Goal: Task Accomplishment & Management: Use online tool/utility

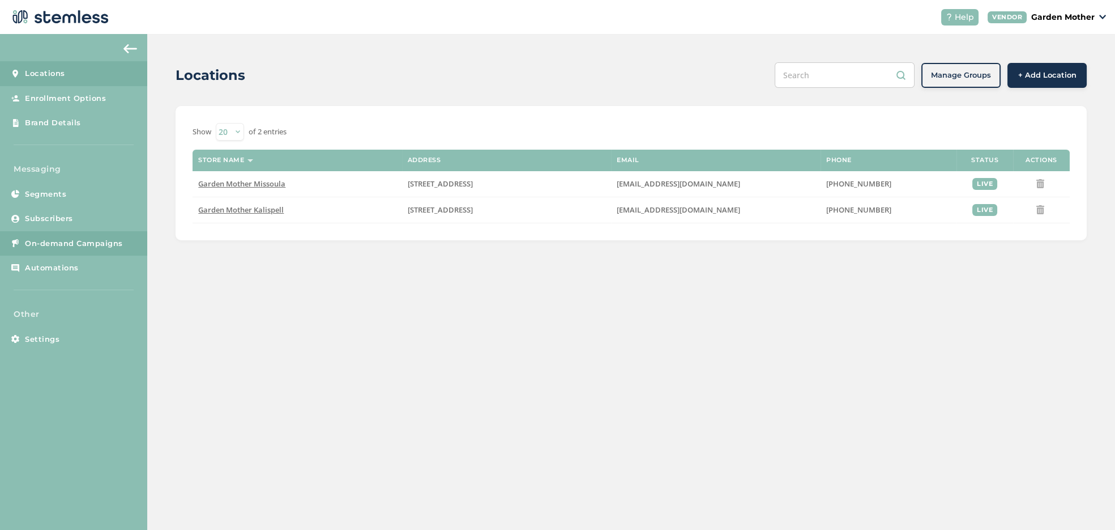
click at [102, 242] on span "On-demand Campaigns" at bounding box center [74, 243] width 98 height 11
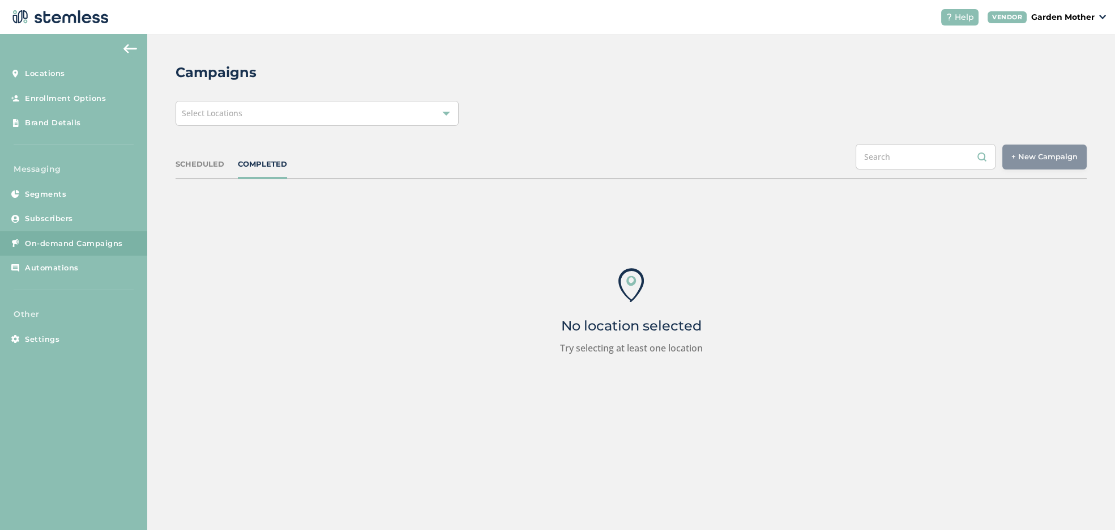
click at [206, 159] on div "SCHEDULED" at bounding box center [200, 164] width 49 height 11
click at [217, 110] on span "Select Locations" at bounding box center [212, 113] width 61 height 11
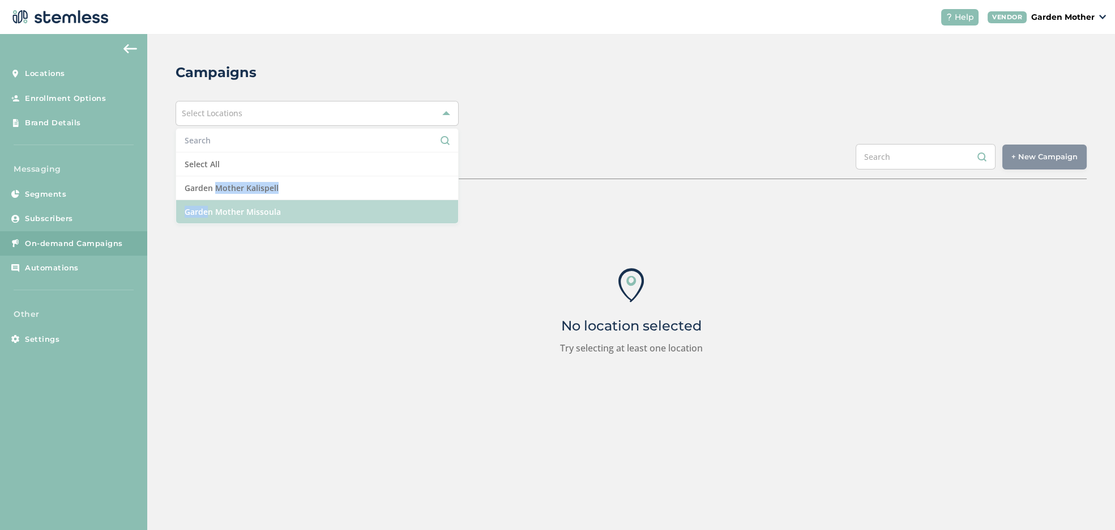
drag, startPoint x: 211, startPoint y: 181, endPoint x: 203, endPoint y: 206, distance: 26.1
click at [203, 206] on ul "Select All Garden Mother Kalispell Garden Mother Missoula" at bounding box center [317, 176] width 283 height 96
click at [203, 206] on li "Garden Mother Missoula" at bounding box center [317, 211] width 282 height 23
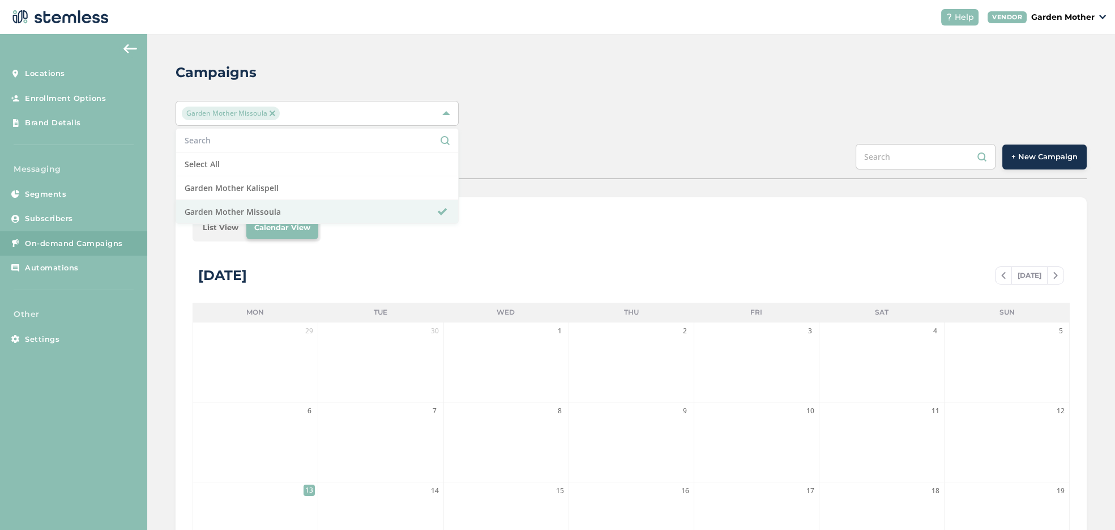
click at [527, 167] on div "SCHEDULED COMPLETED + New Campaign" at bounding box center [631, 161] width 911 height 35
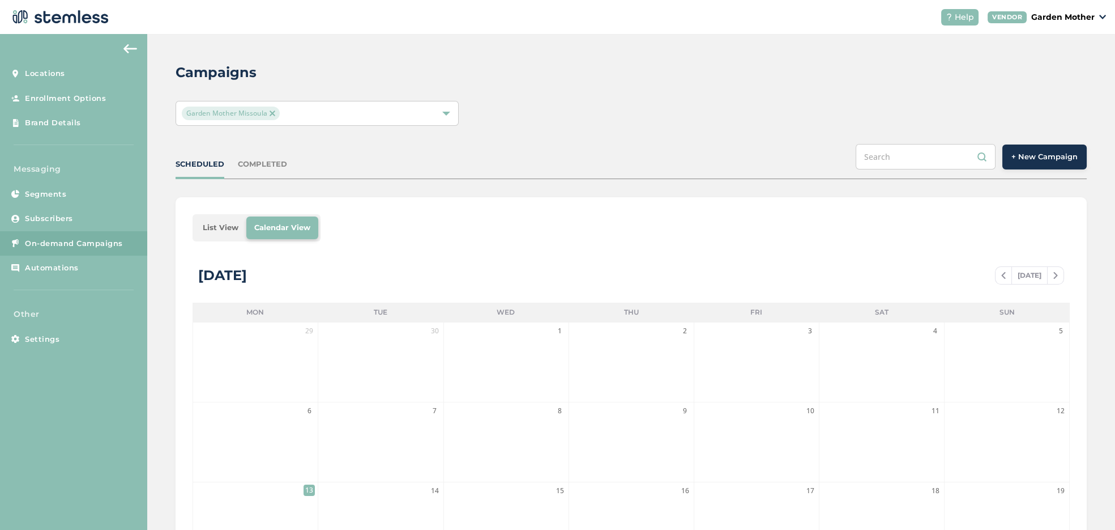
click at [1068, 161] on button "+ New Campaign" at bounding box center [1044, 156] width 84 height 25
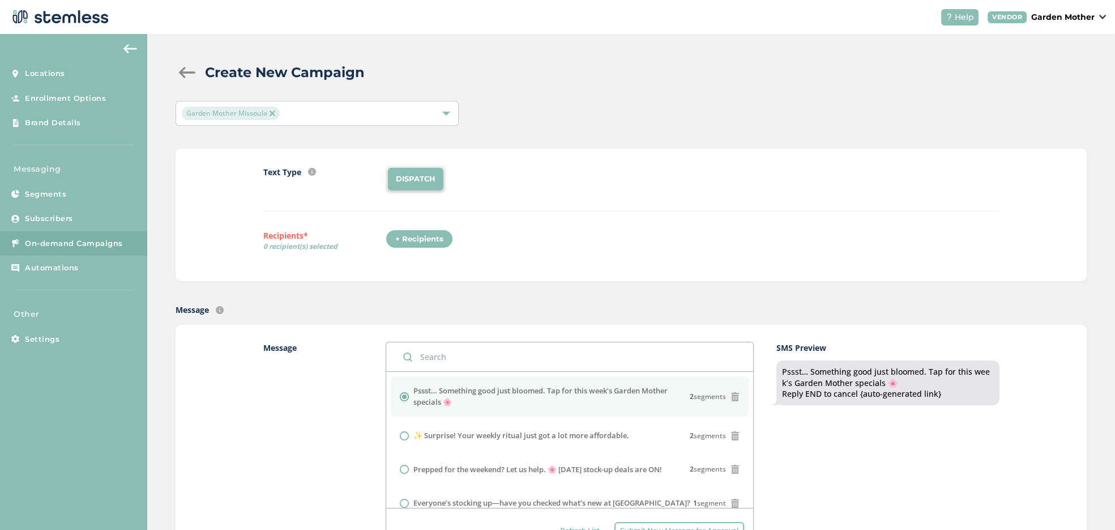
click at [396, 240] on div "+ Recipients" at bounding box center [419, 238] width 67 height 19
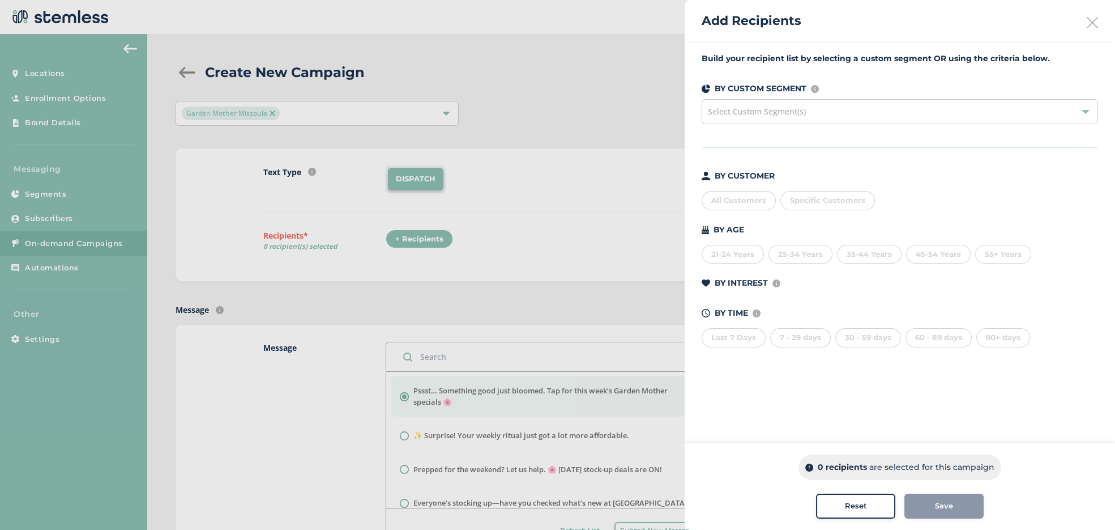
click at [744, 202] on div "All Customers" at bounding box center [739, 200] width 74 height 19
click at [940, 505] on span "Save" at bounding box center [944, 505] width 18 height 11
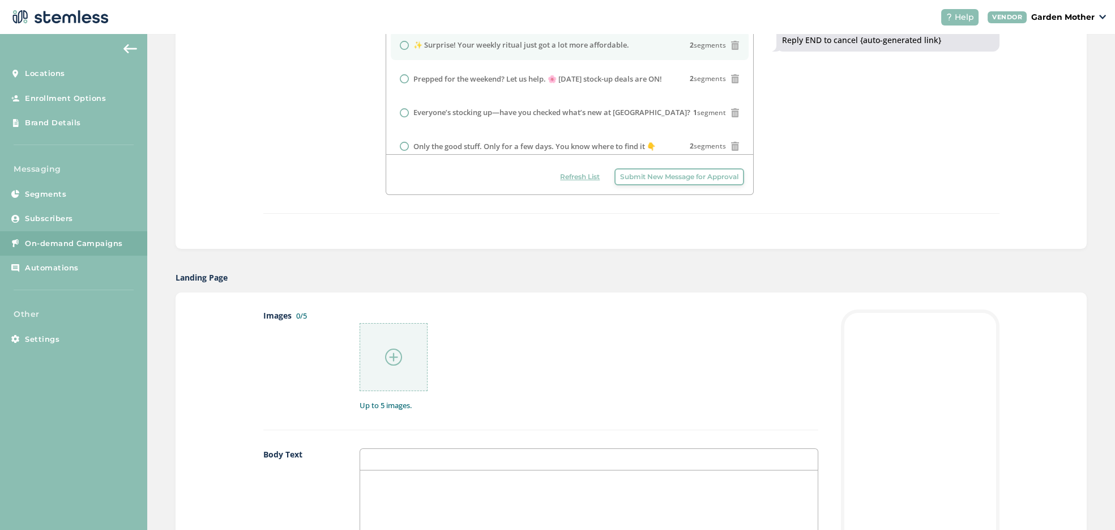
scroll to position [38, 0]
click at [487, 49] on li "✨ Surprise! Your weekly ritual just got a lot more affordable. 2 segments" at bounding box center [570, 43] width 358 height 29
radio input "false"
radio input "true"
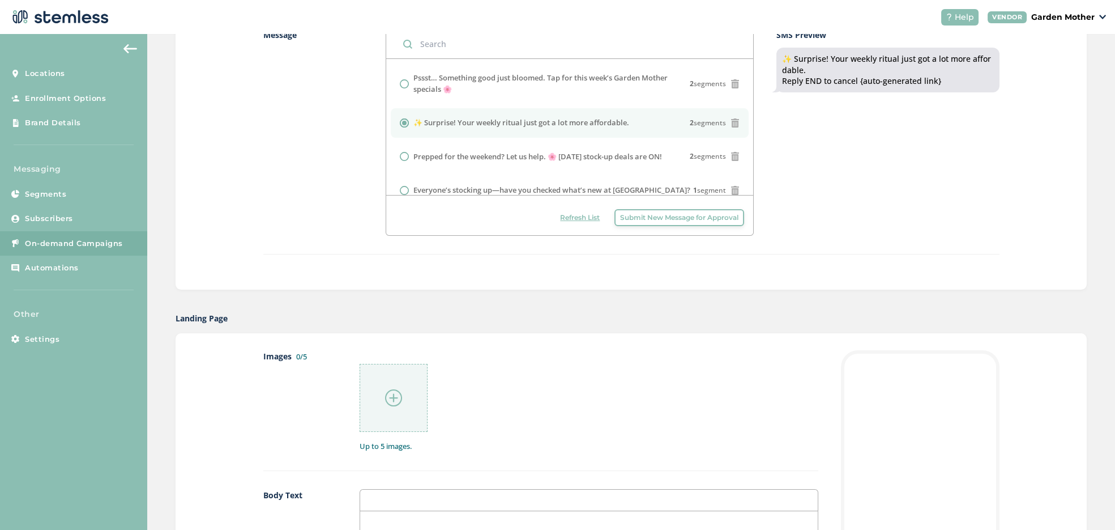
scroll to position [310, 0]
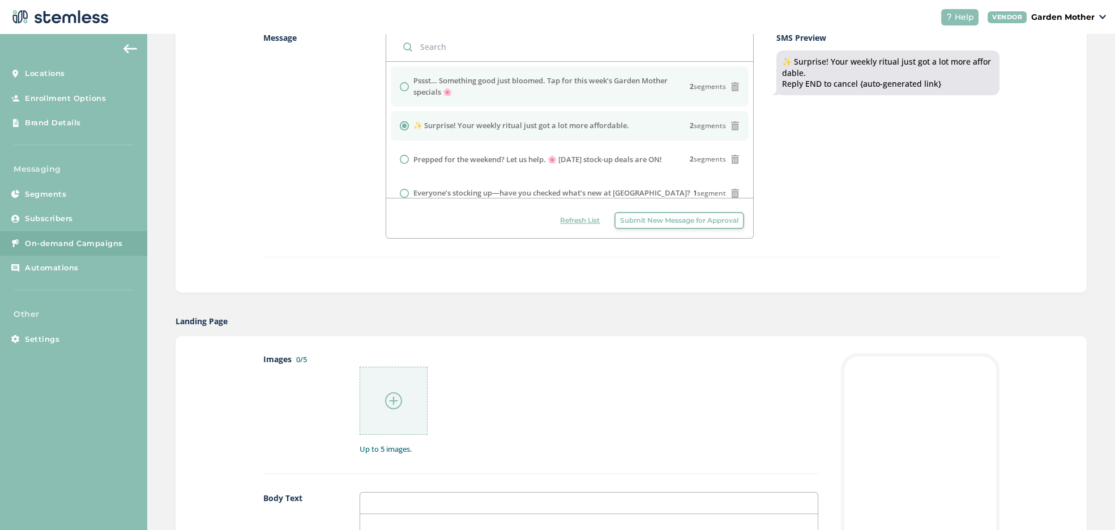
click at [477, 89] on label "Pssst… Something good just bloomed. Tap for this week’s Garden Mother specials 🌸" at bounding box center [551, 86] width 276 height 22
radio input "true"
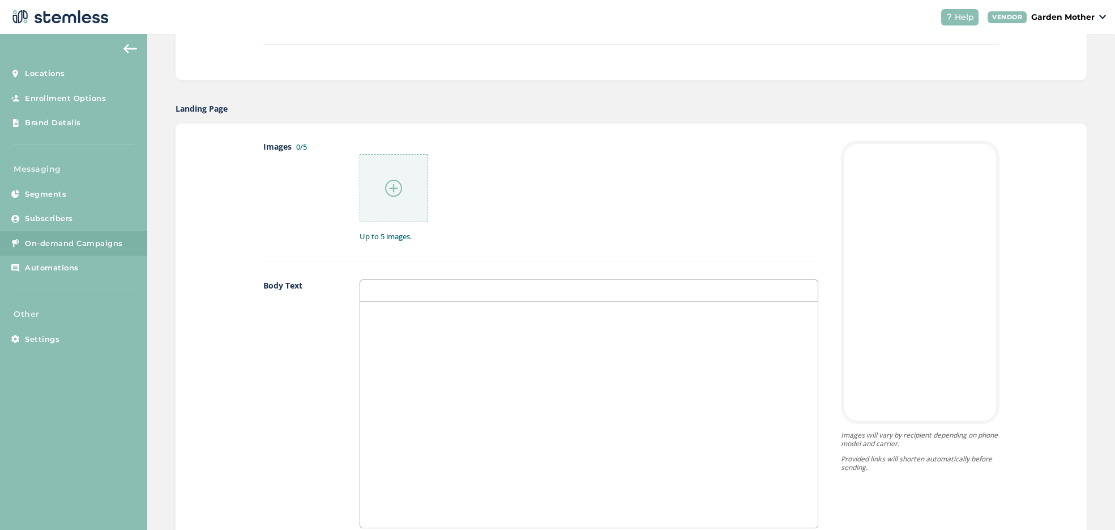
scroll to position [540, 0]
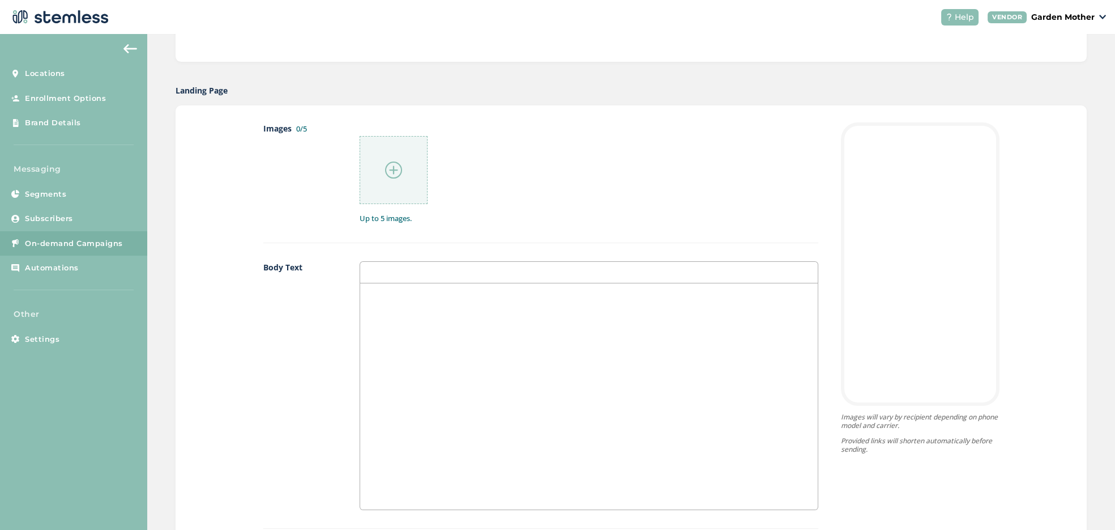
click at [387, 141] on div at bounding box center [394, 170] width 68 height 68
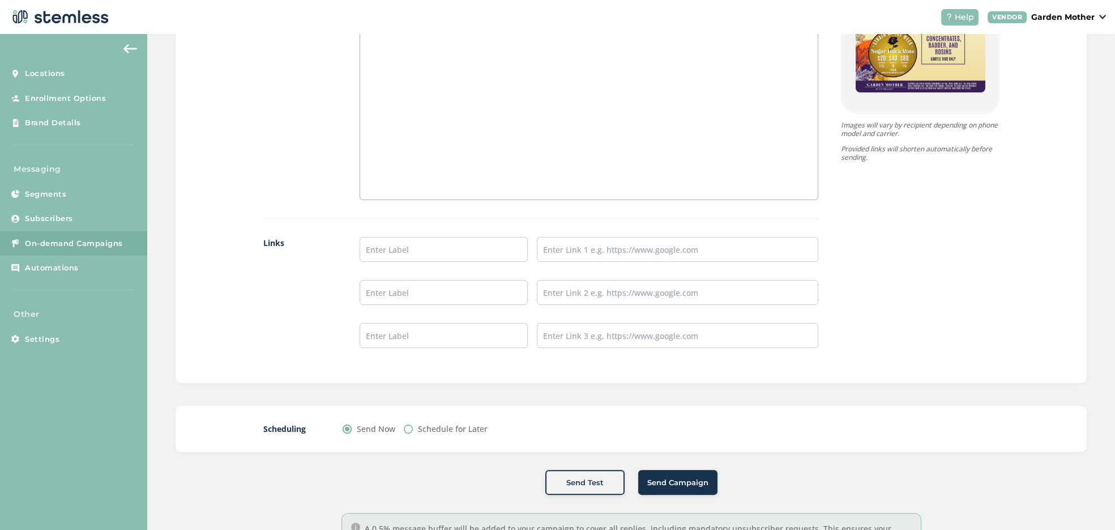
scroll to position [875, 0]
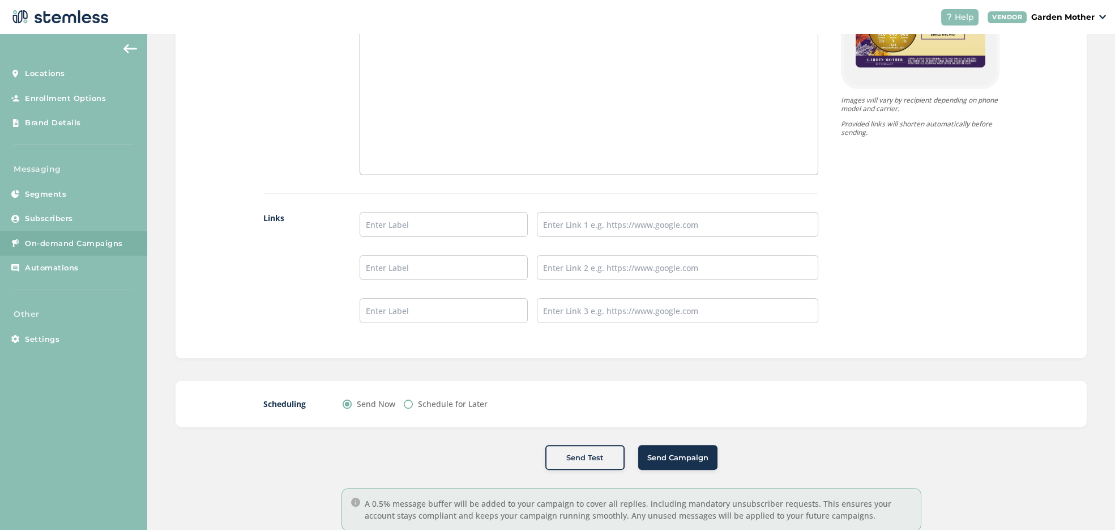
click at [406, 399] on input "Schedule for Later" at bounding box center [408, 403] width 9 height 9
radio input "true"
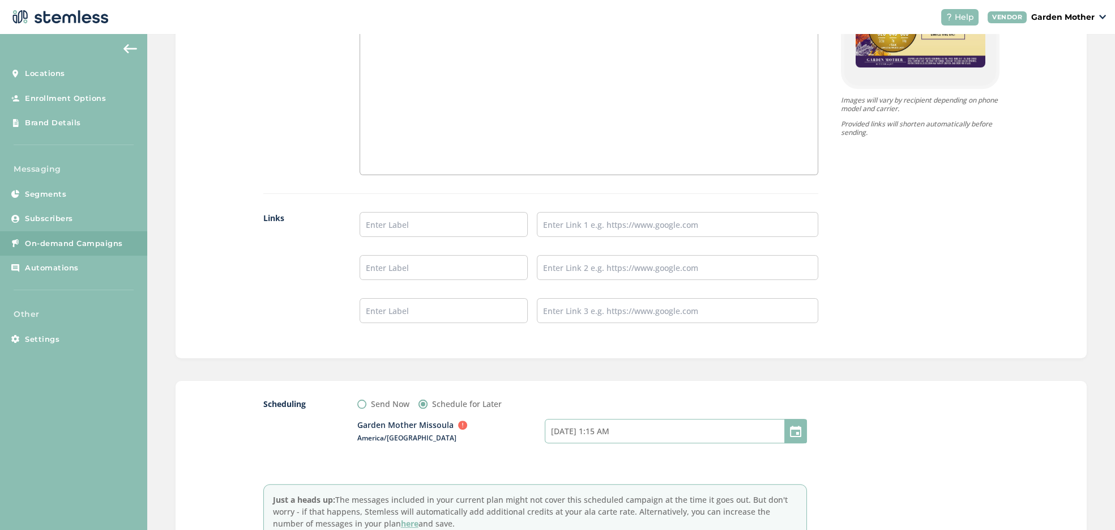
click at [561, 422] on input "[DATE] 1:15 AM" at bounding box center [676, 431] width 262 height 24
select select "1"
select select "15"
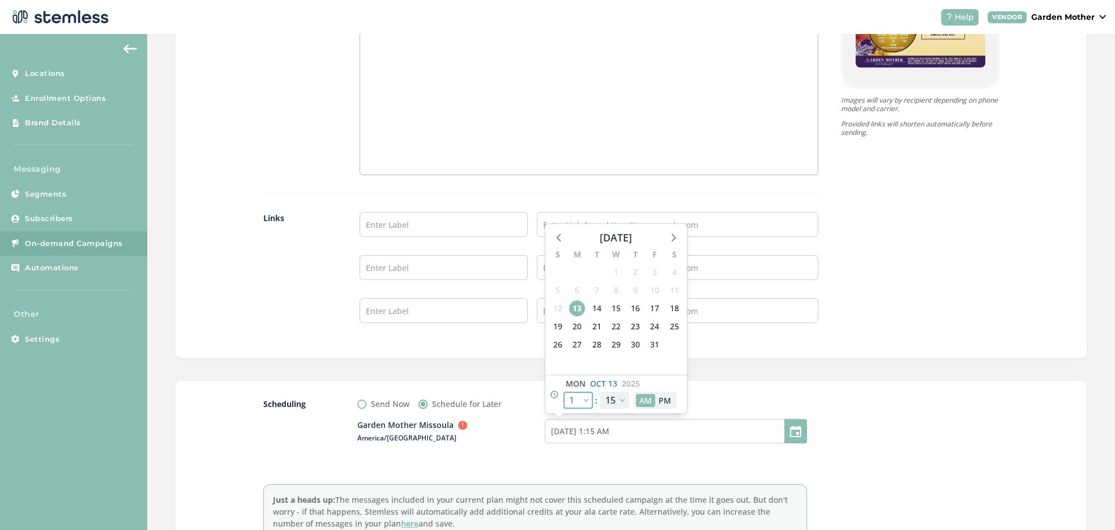
click at [589, 403] on select "12 1 2 3 4 5 6 7 8 9 10 11" at bounding box center [577, 399] width 29 height 17
select select "9"
click at [563, 391] on select "12 1 2 3 4 5 6 7 8 9 10 11" at bounding box center [577, 399] width 29 height 17
type input "[DATE] 9:15 AM"
select select "9"
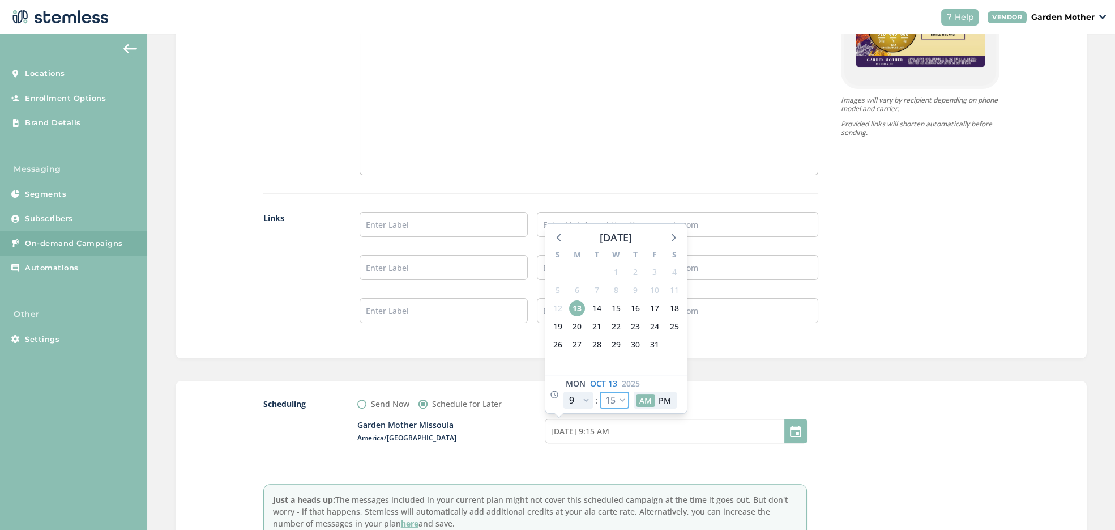
click at [612, 392] on select "00 05 10 15 20 25 30 35 40 45 50 55" at bounding box center [614, 399] width 29 height 17
select select "0"
click at [600, 391] on select "00 05 10 15 20 25 30 35 40 45 50 55" at bounding box center [614, 399] width 29 height 17
type input "[DATE] 9:00 AM"
select select "0"
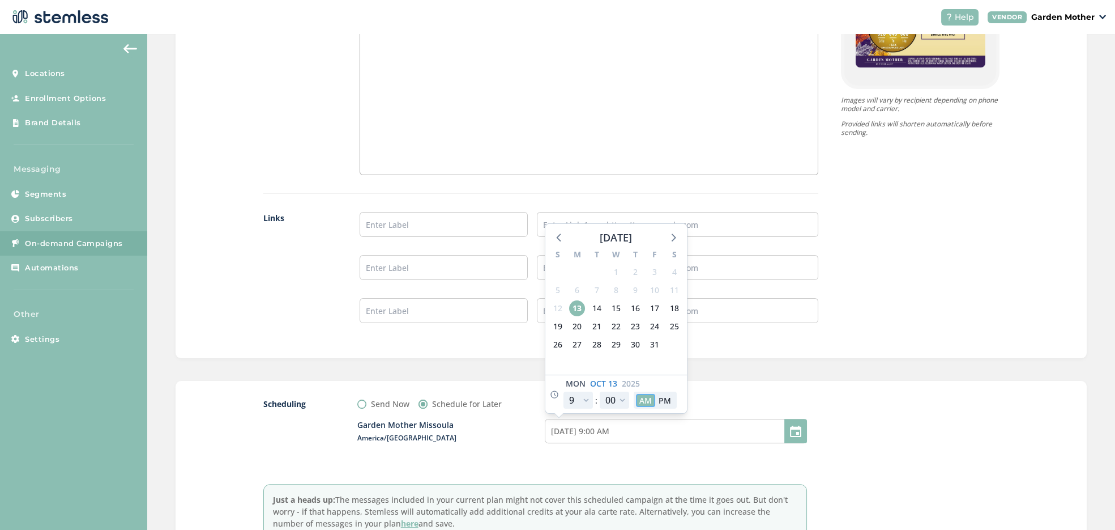
click at [643, 396] on button "AM" at bounding box center [645, 400] width 19 height 13
click at [732, 390] on div "Scheduling Send Now Schedule for Later Garden Mother Missoula Outside business …" at bounding box center [631, 468] width 911 height 175
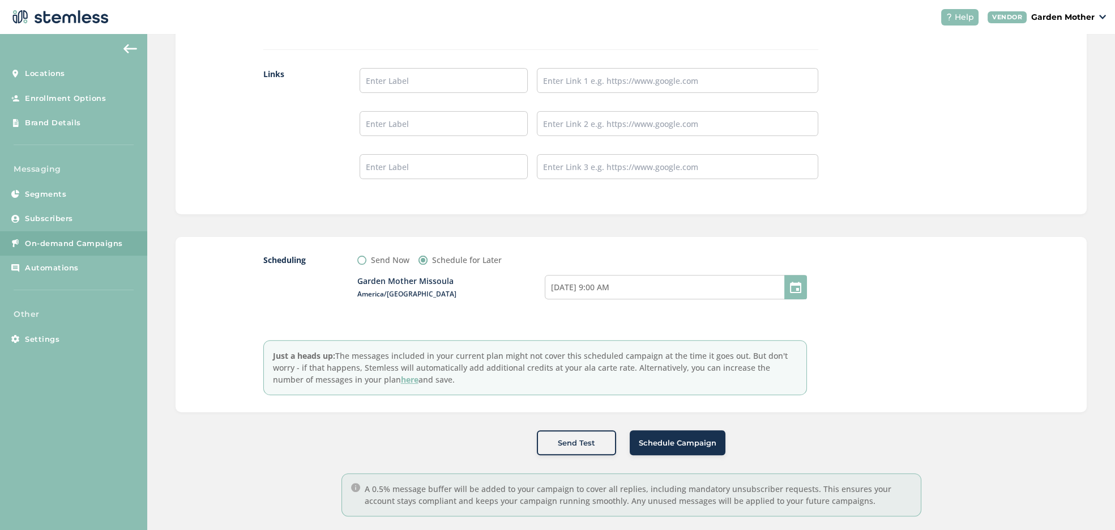
scroll to position [1028, 0]
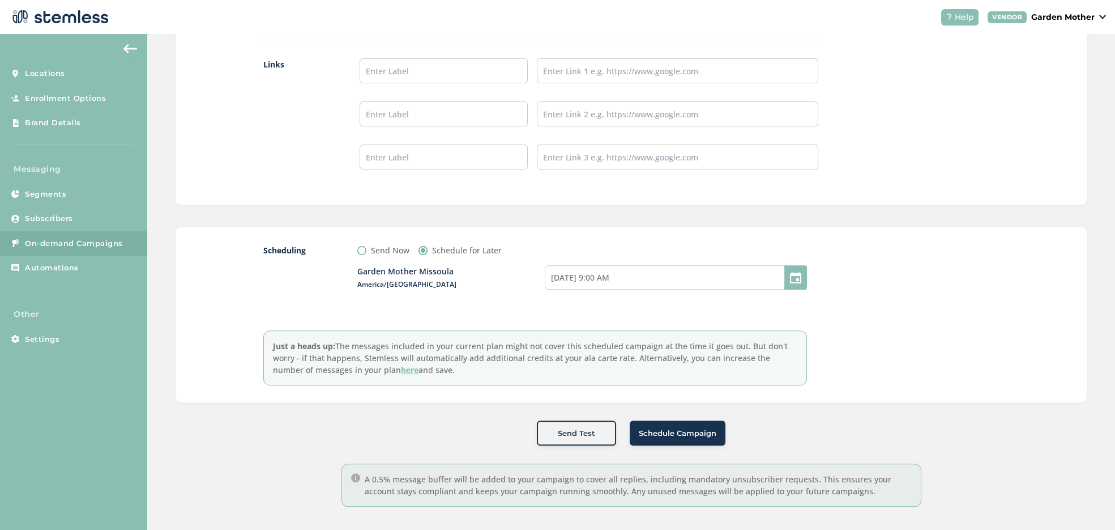
click at [677, 428] on span "Schedule Campaign" at bounding box center [678, 433] width 78 height 11
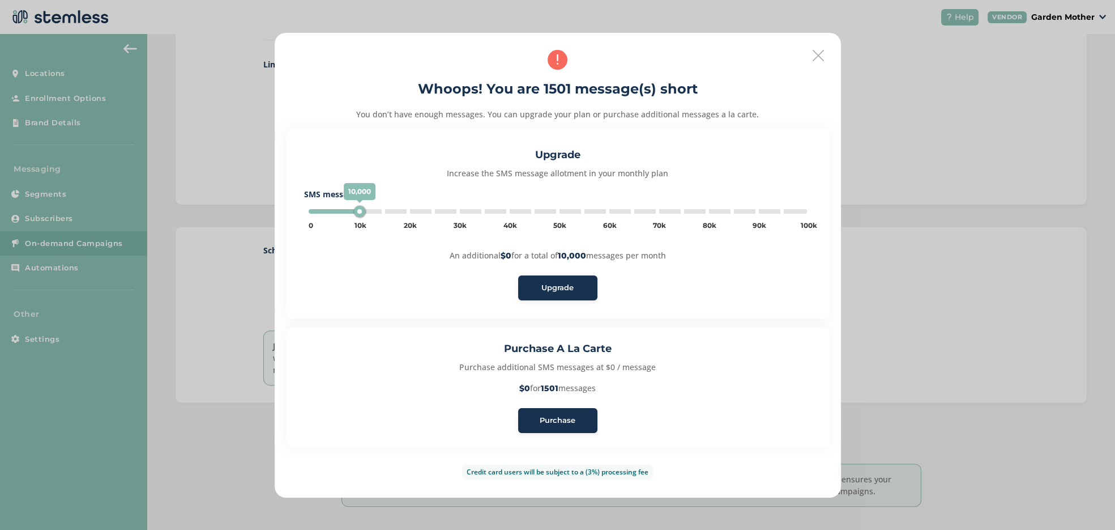
type input "5000"
click at [563, 424] on span "Purchase" at bounding box center [558, 420] width 36 height 11
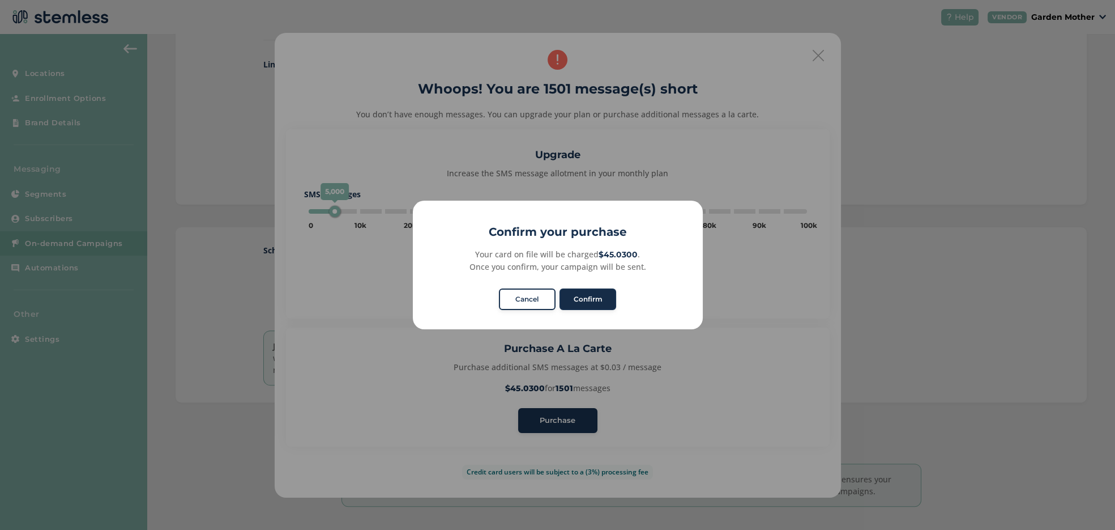
click at [597, 296] on button "Confirm" at bounding box center [588, 299] width 57 height 22
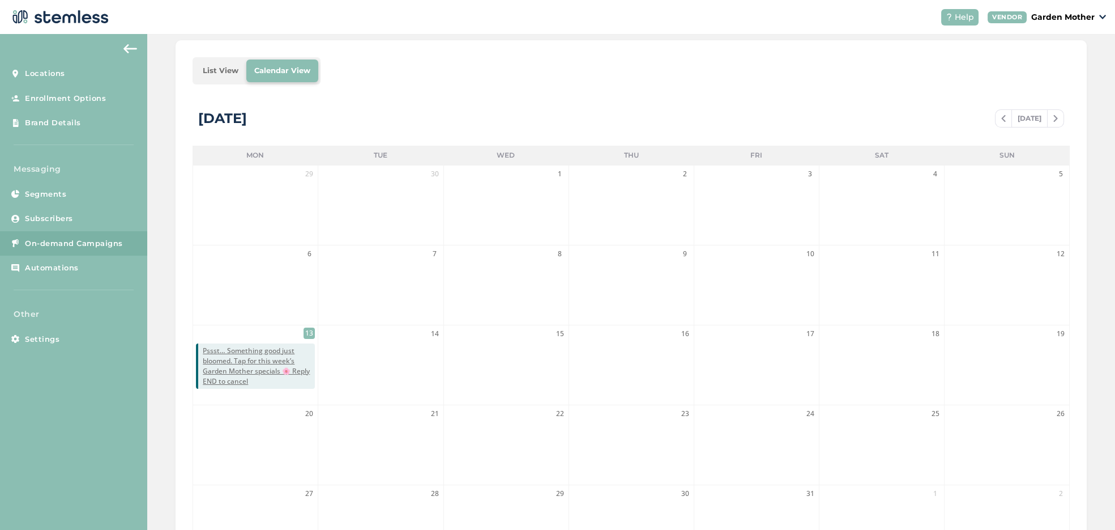
scroll to position [235, 0]
